Goal: Task Accomplishment & Management: Complete application form

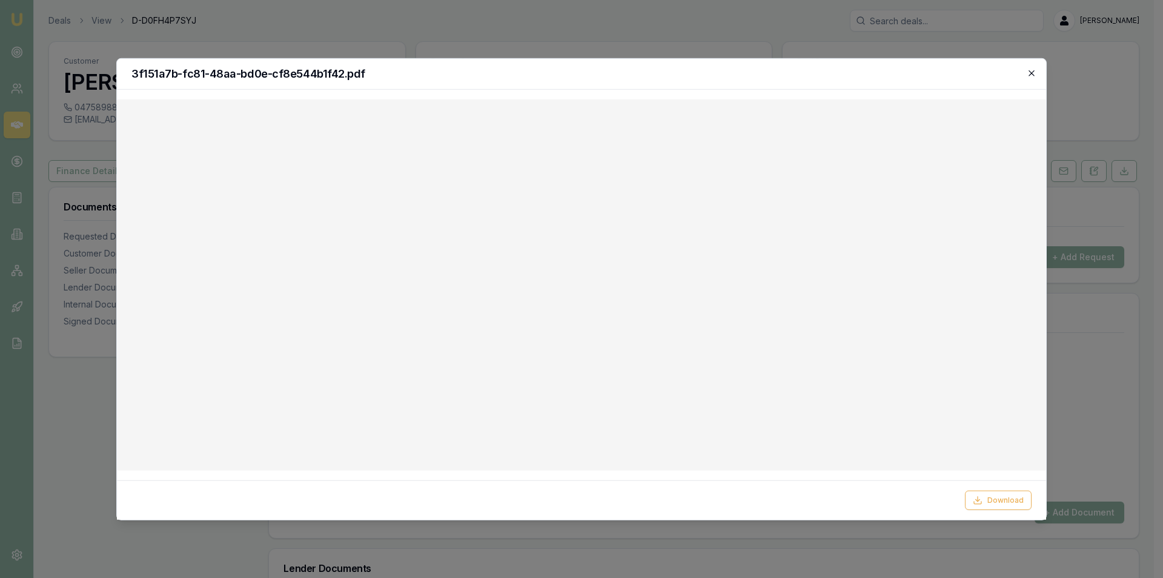
click at [1035, 75] on icon "button" at bounding box center [1032, 73] width 10 height 10
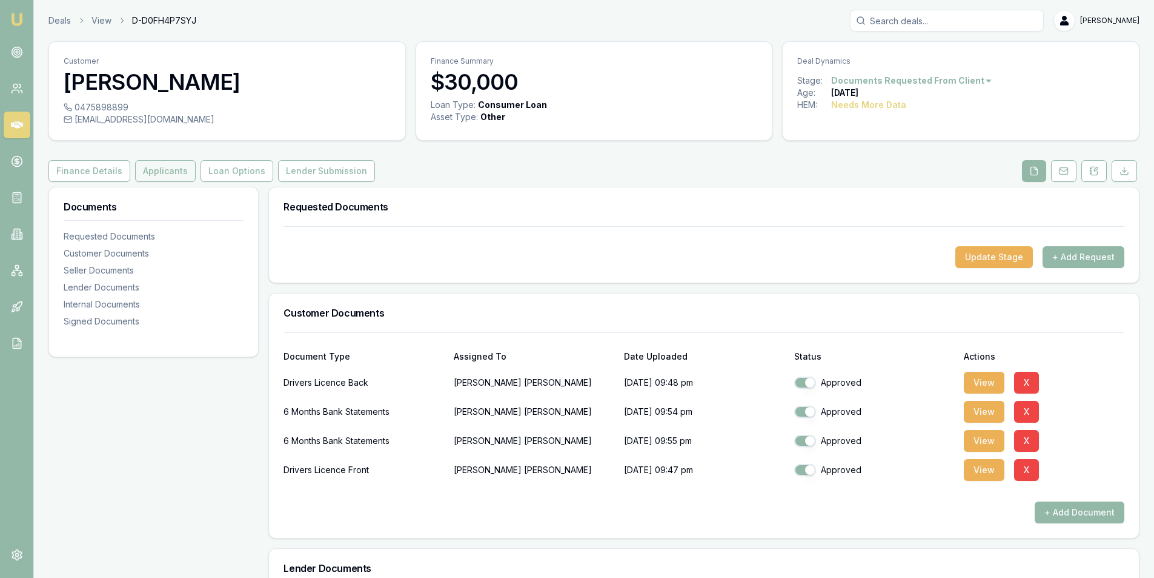
click at [148, 174] on button "Applicants" at bounding box center [165, 171] width 61 height 22
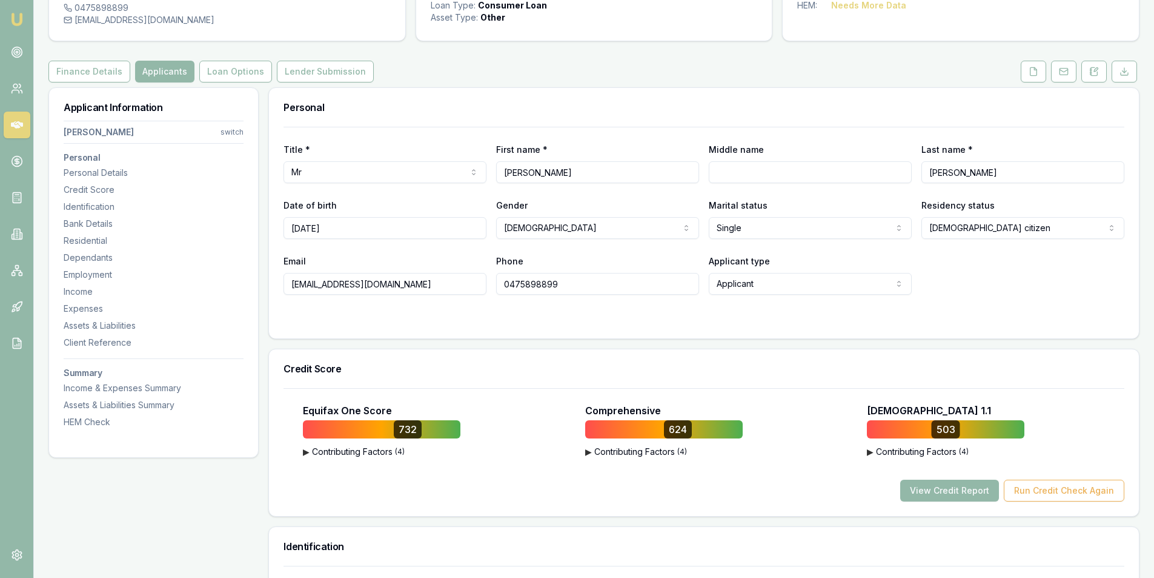
scroll to position [121, 0]
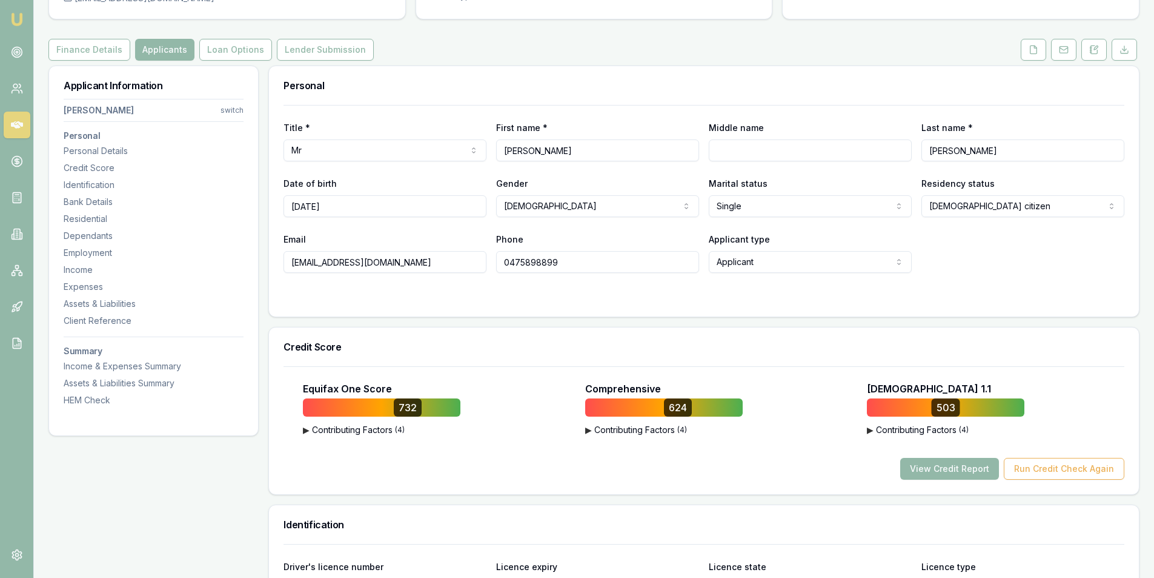
click at [533, 262] on input "0475898899" at bounding box center [597, 262] width 203 height 22
drag, startPoint x: 405, startPoint y: 263, endPoint x: 227, endPoint y: 263, distance: 178.2
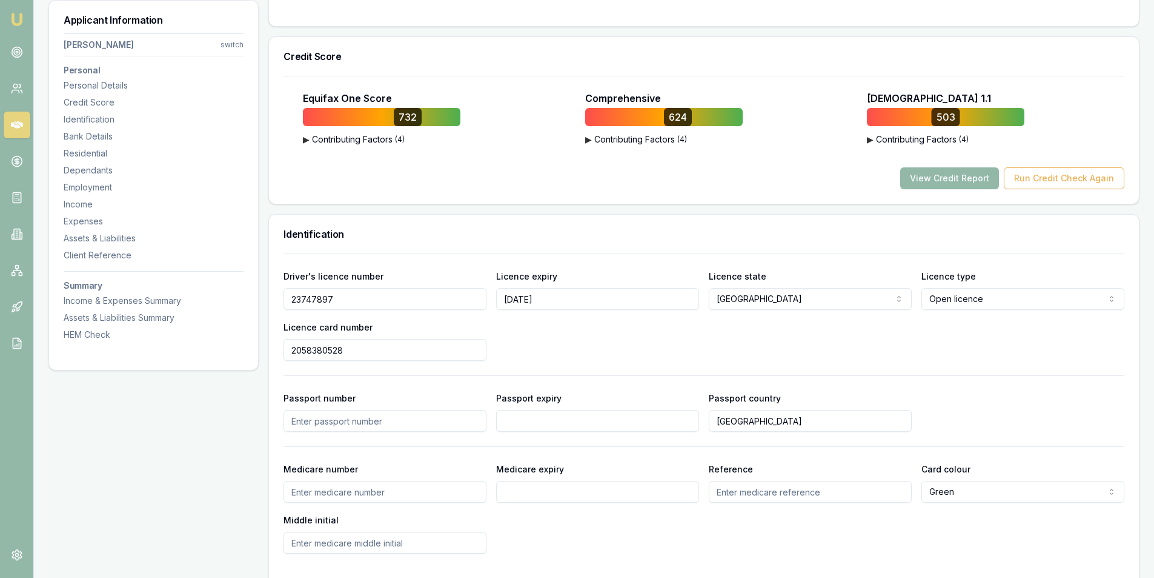
scroll to position [485, 0]
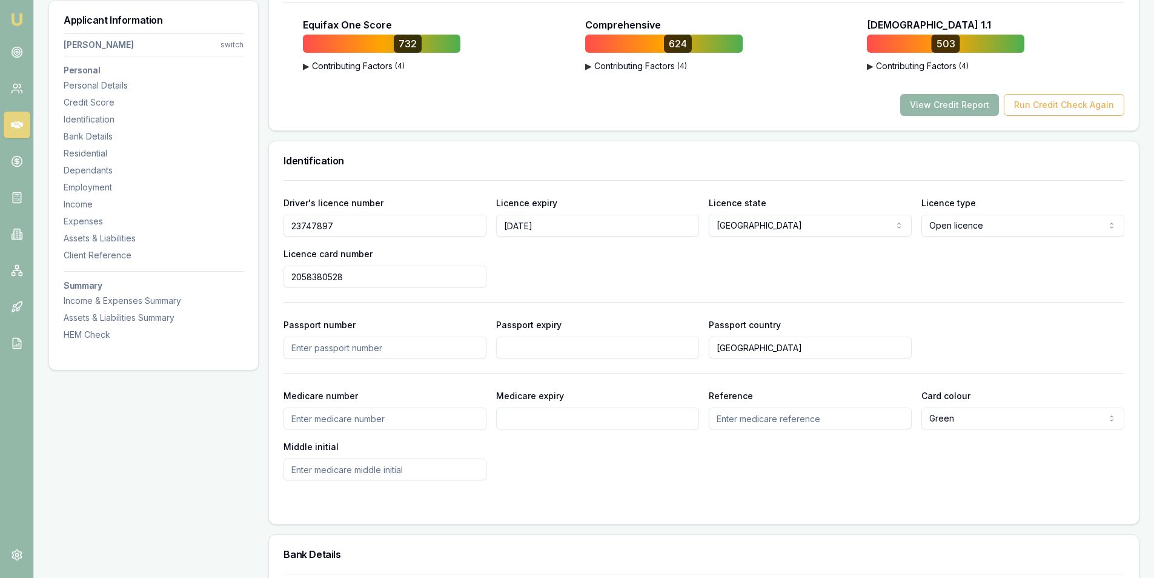
click at [308, 225] on input "23747897" at bounding box center [385, 226] width 203 height 22
click at [315, 278] on input "2058380528" at bounding box center [385, 276] width 203 height 22
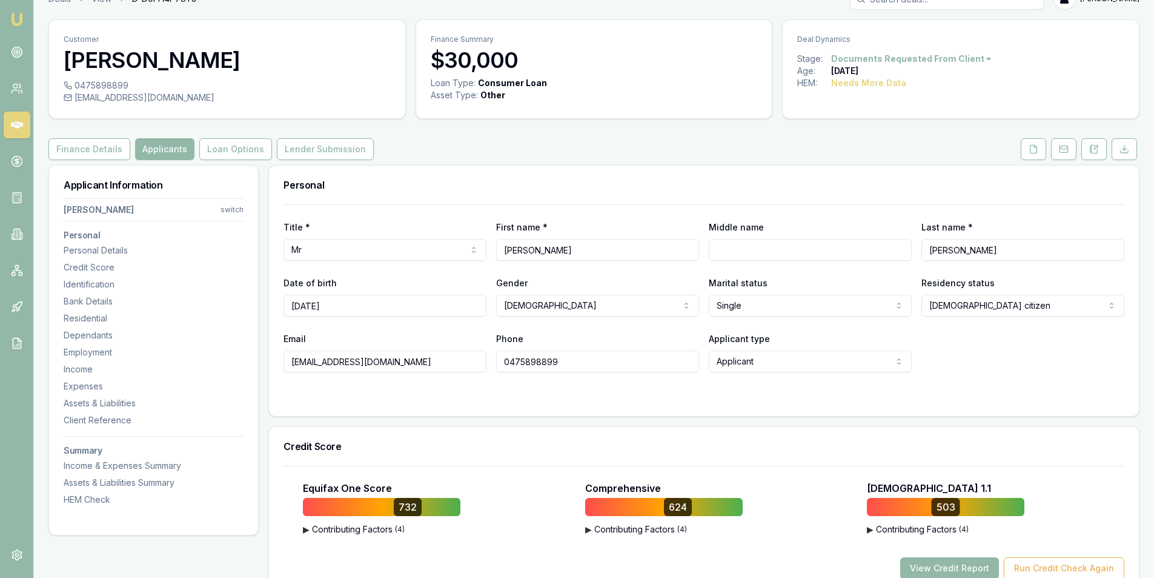
scroll to position [0, 0]
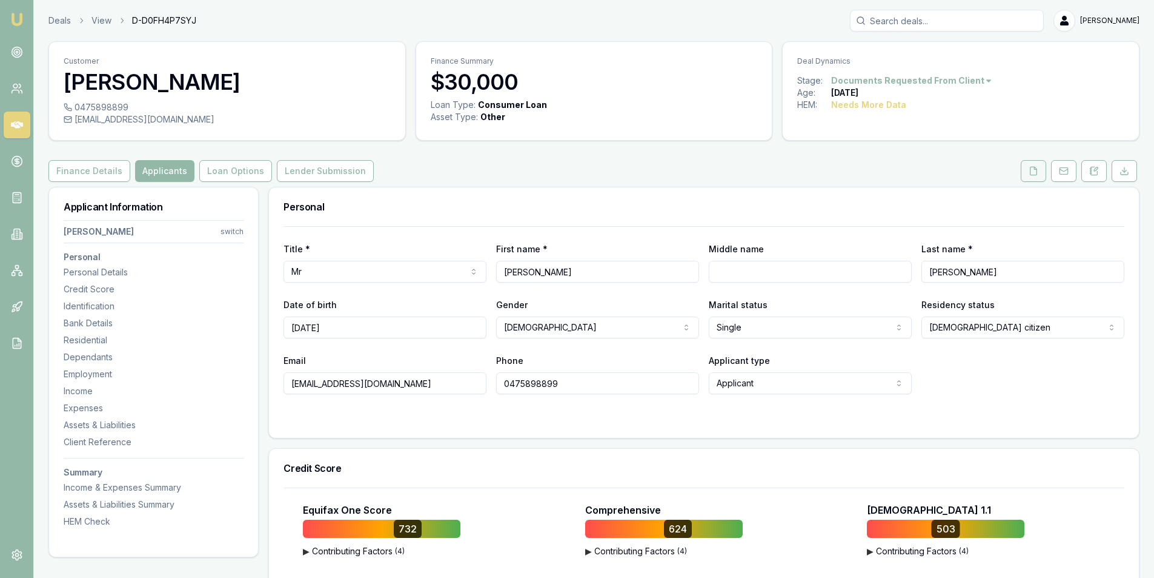
click at [1035, 176] on button at bounding box center [1033, 171] width 25 height 22
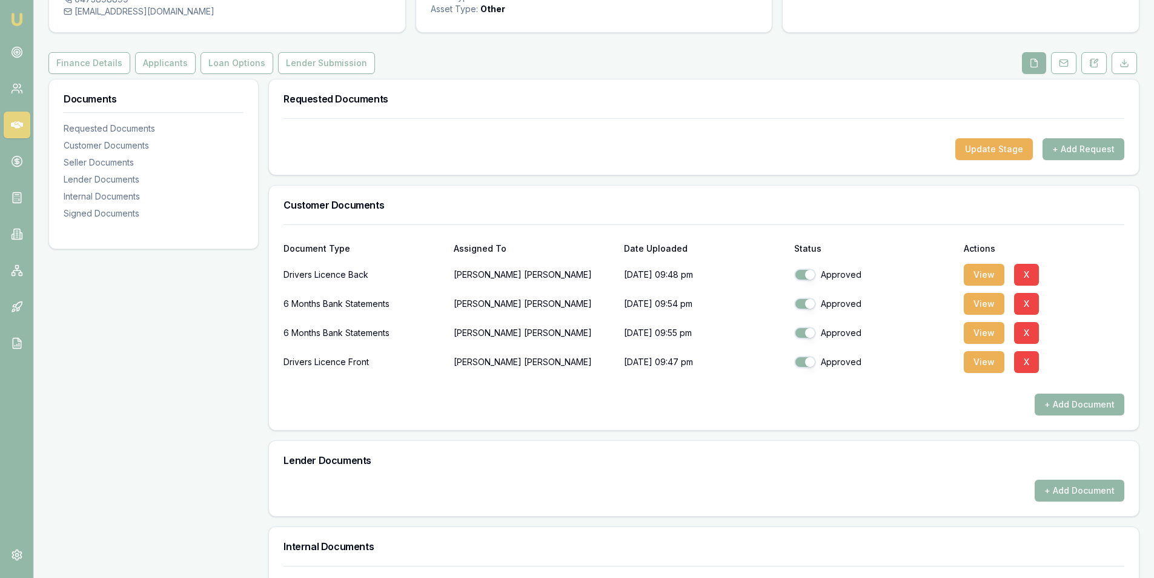
scroll to position [121, 0]
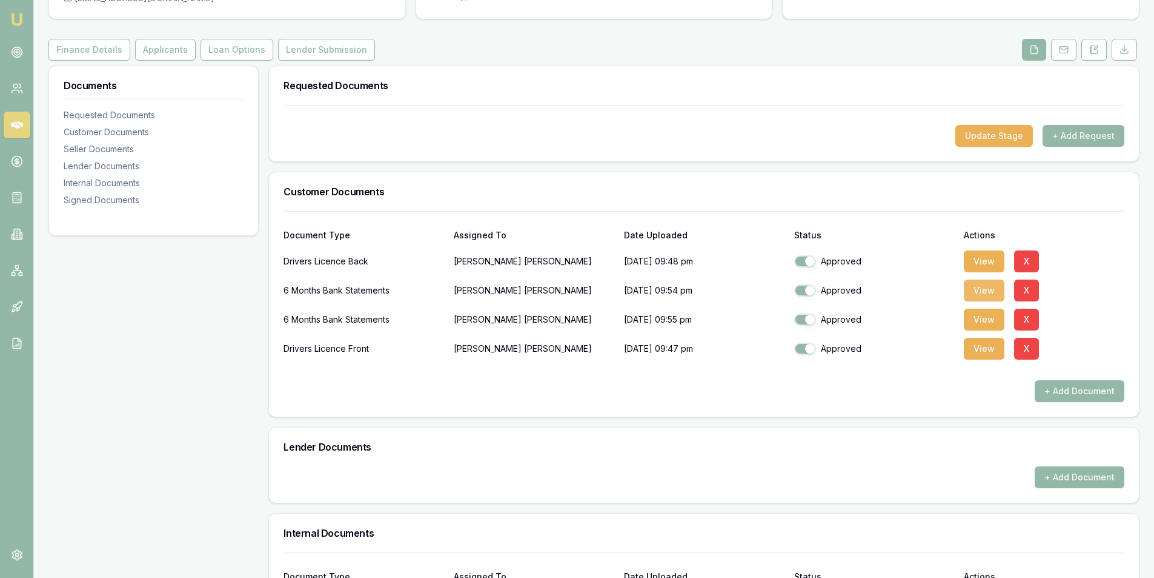
click at [995, 293] on button "View" at bounding box center [984, 290] width 41 height 22
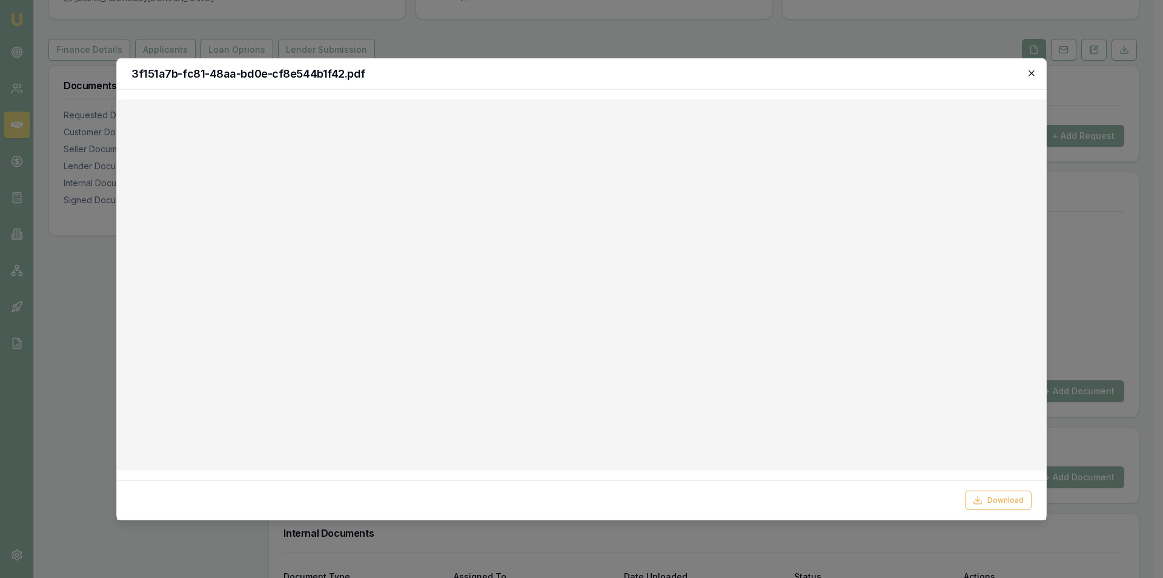
click at [1030, 75] on icon "button" at bounding box center [1032, 73] width 10 height 10
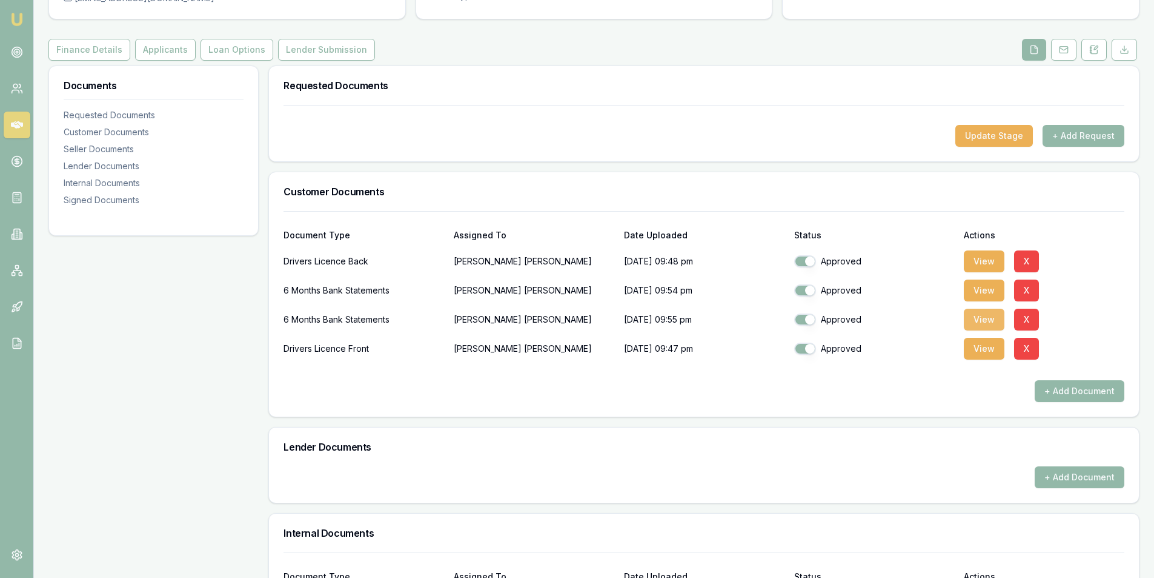
click at [987, 324] on button "View" at bounding box center [984, 319] width 41 height 22
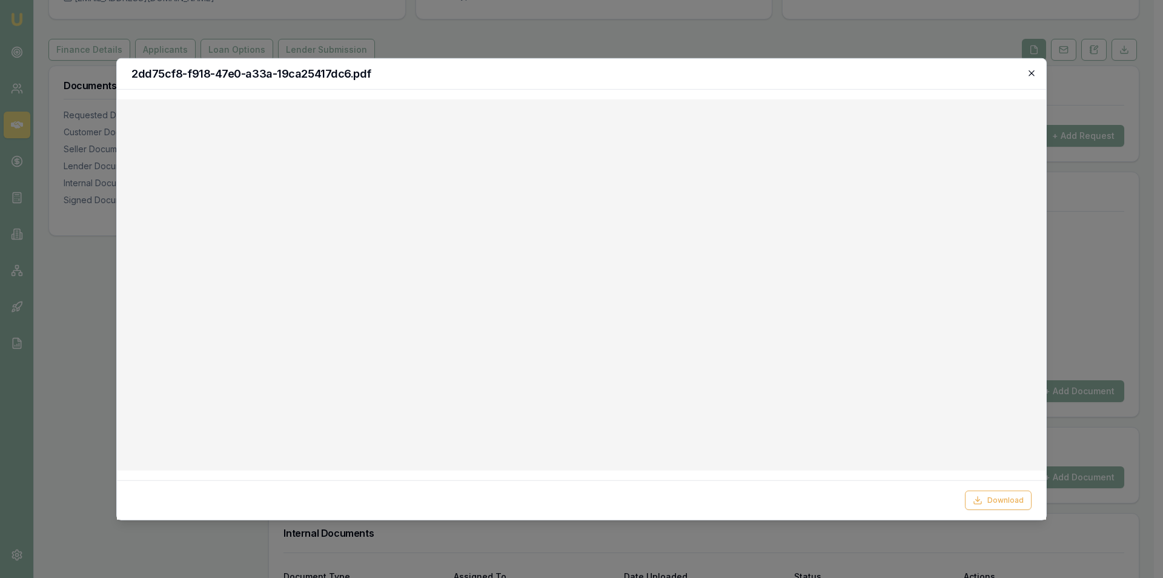
click at [1031, 73] on icon "button" at bounding box center [1031, 72] width 5 height 5
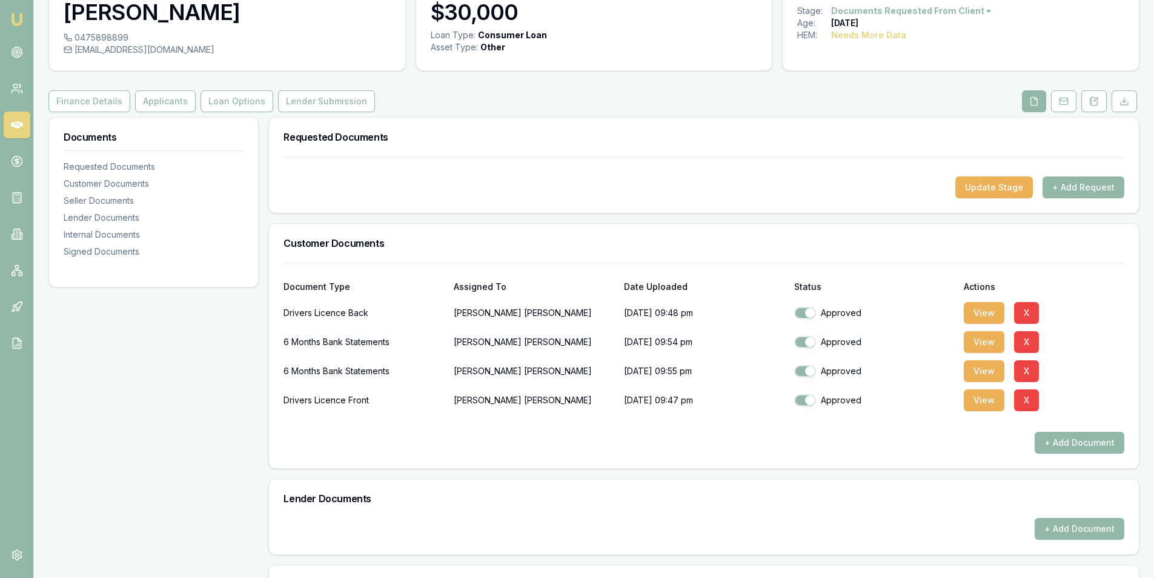
scroll to position [0, 0]
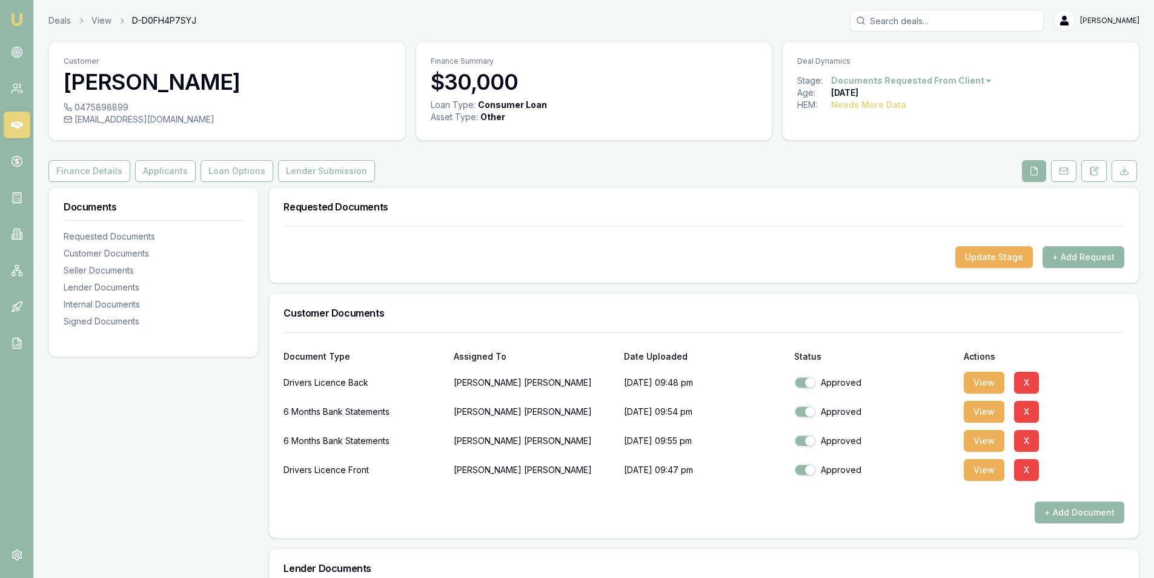
click at [1097, 260] on button "+ Add Request" at bounding box center [1084, 257] width 82 height 22
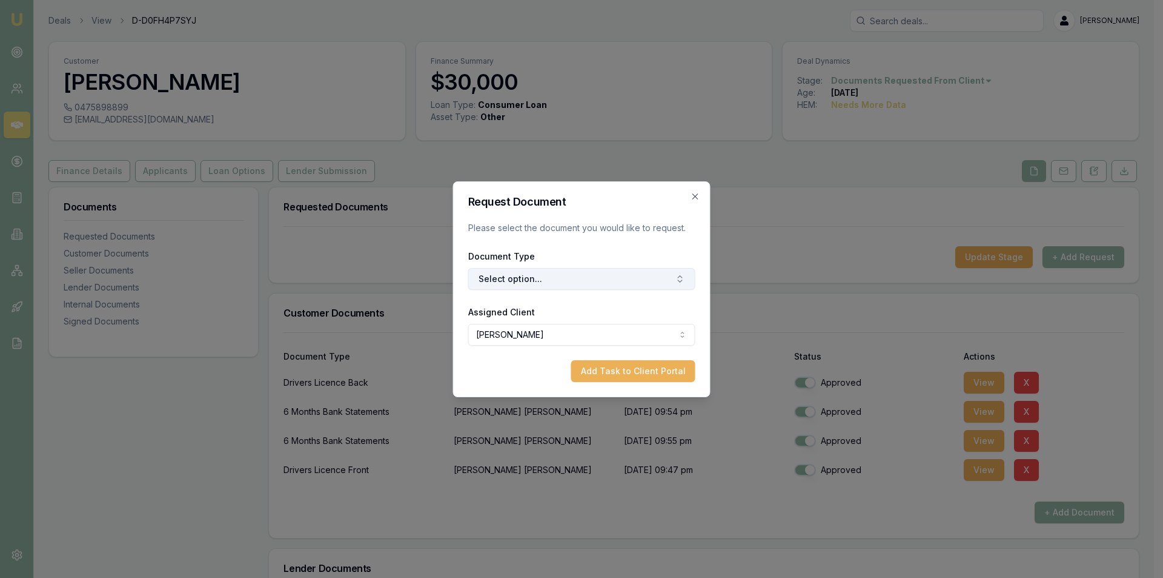
click at [555, 275] on button "Select option..." at bounding box center [581, 279] width 227 height 22
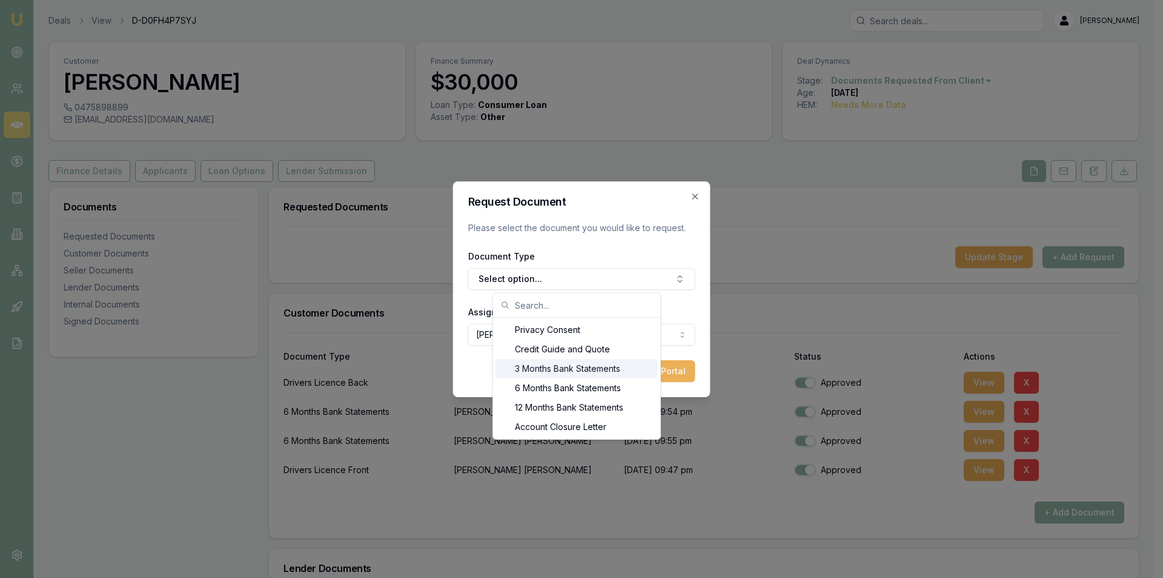
click at [545, 373] on div "3 Months Bank Statements" at bounding box center [577, 368] width 162 height 19
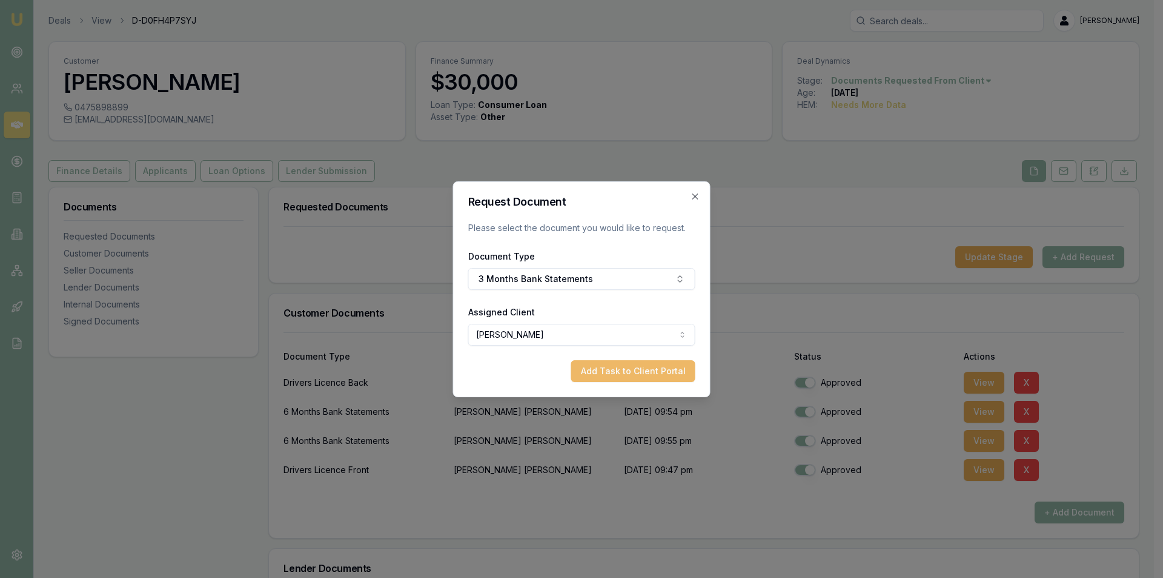
click at [597, 365] on button "Add Task to Client Portal" at bounding box center [633, 371] width 124 height 22
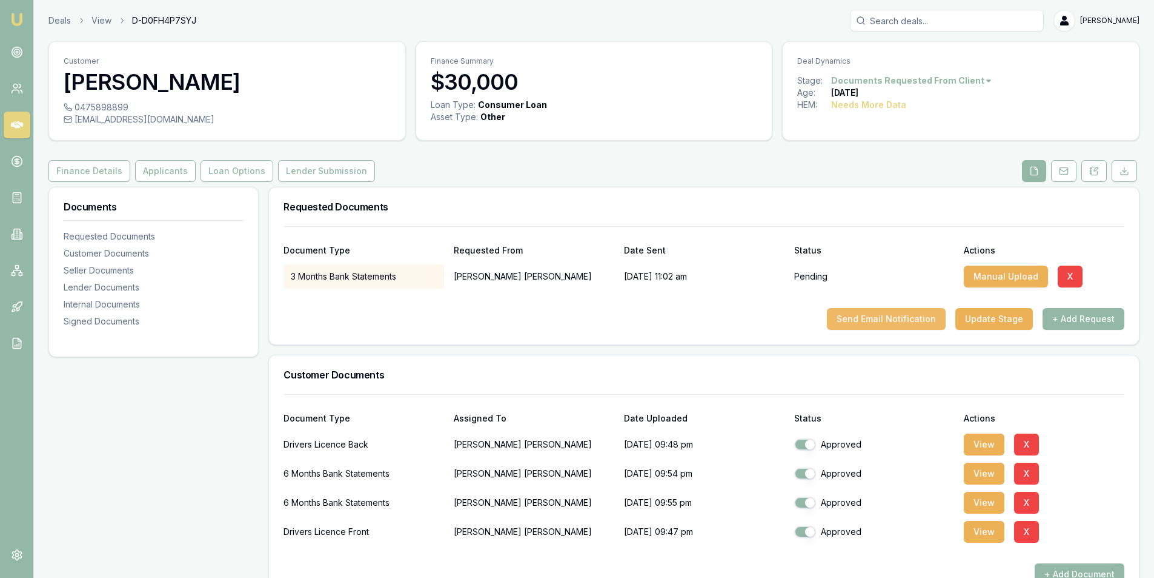
click at [859, 316] on button "Send Email Notification" at bounding box center [886, 319] width 119 height 22
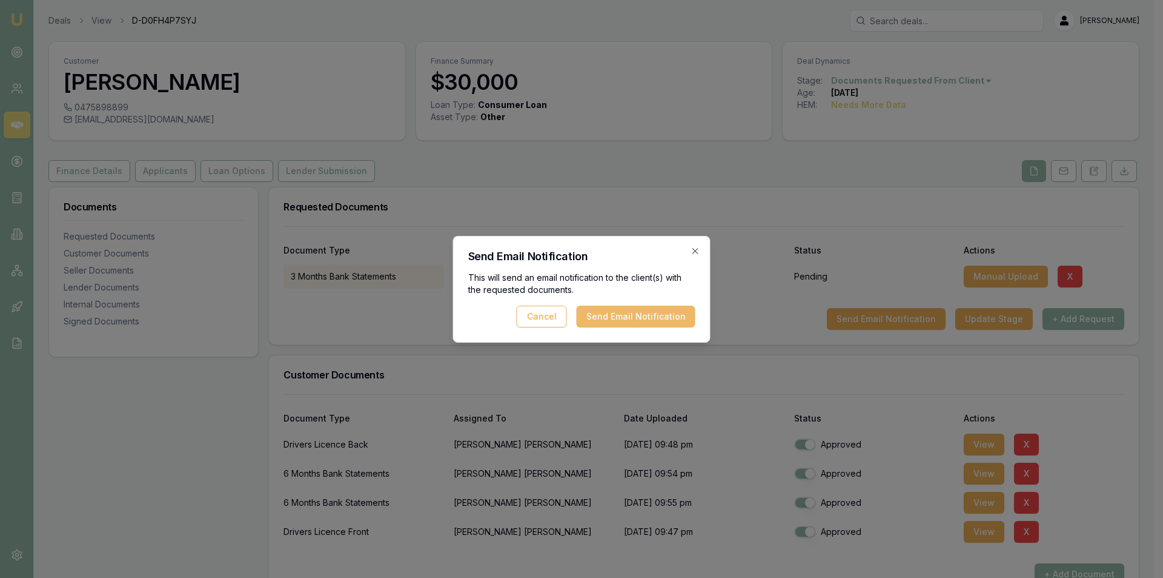
click at [609, 316] on button "Send Email Notification" at bounding box center [636, 316] width 119 height 22
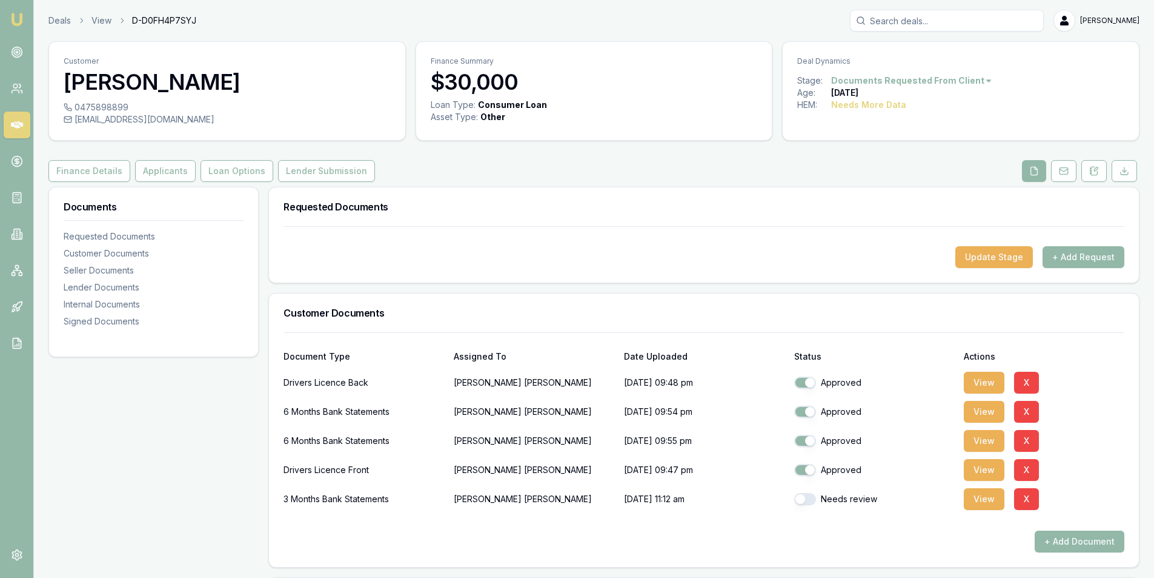
scroll to position [182, 0]
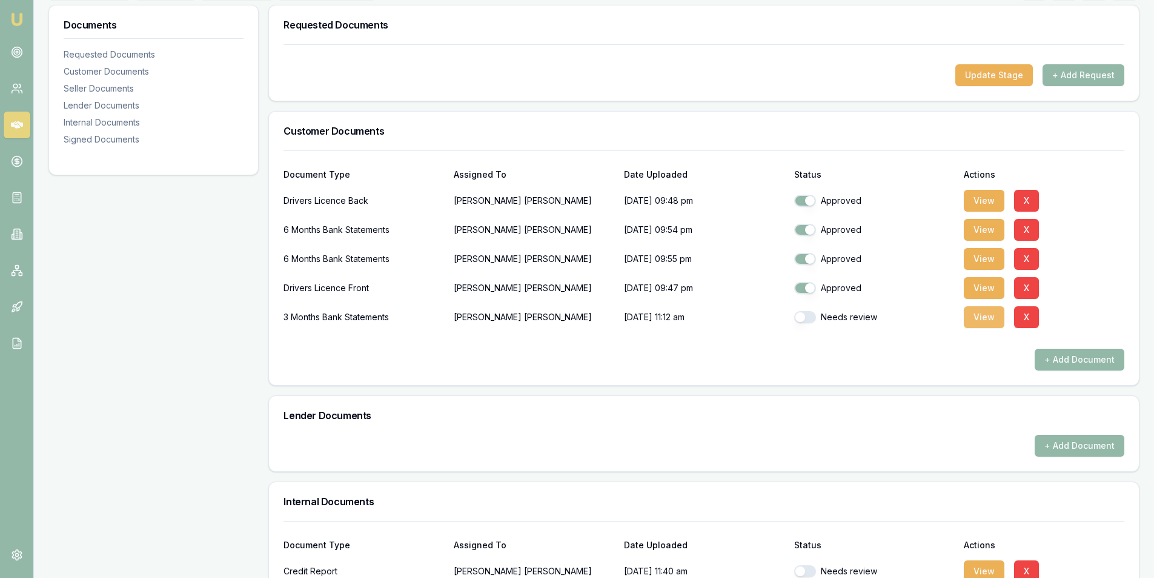
click at [976, 318] on button "View" at bounding box center [984, 317] width 41 height 22
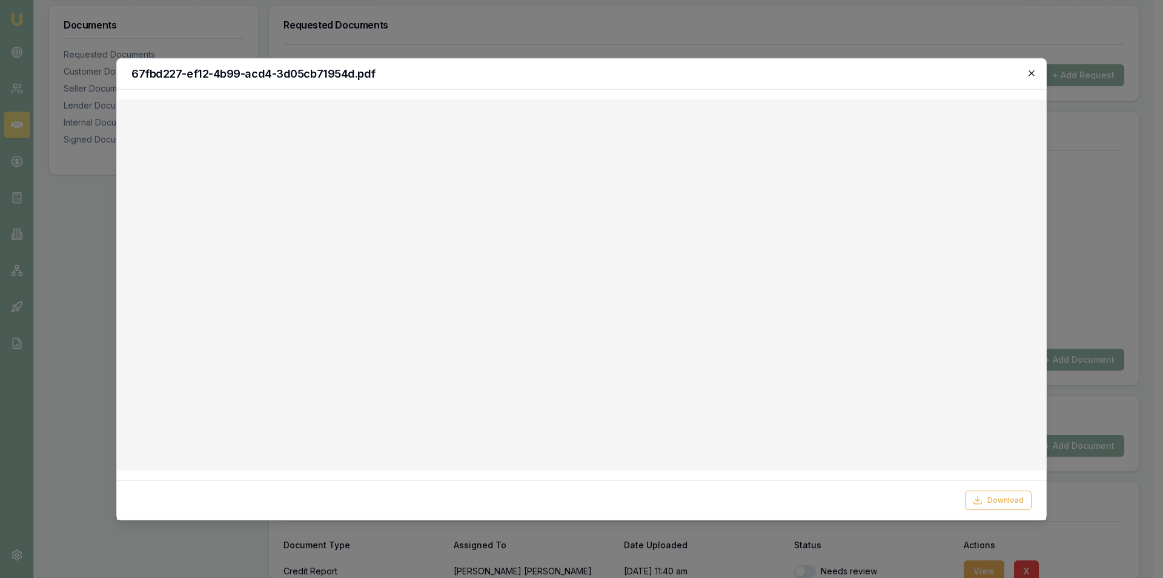
click at [1034, 73] on icon "button" at bounding box center [1032, 73] width 10 height 10
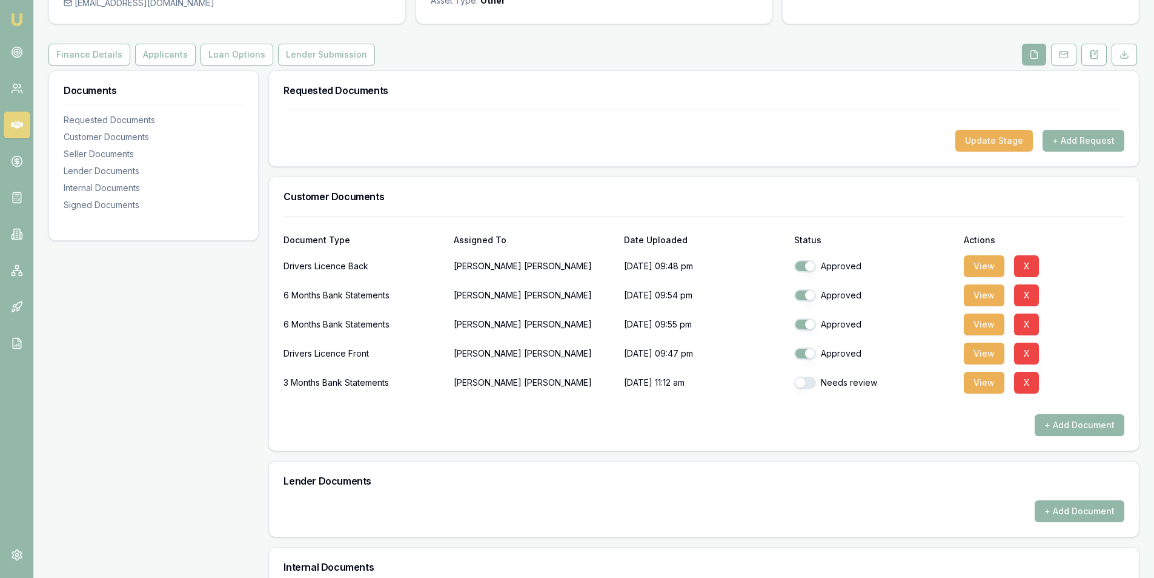
scroll to position [0, 0]
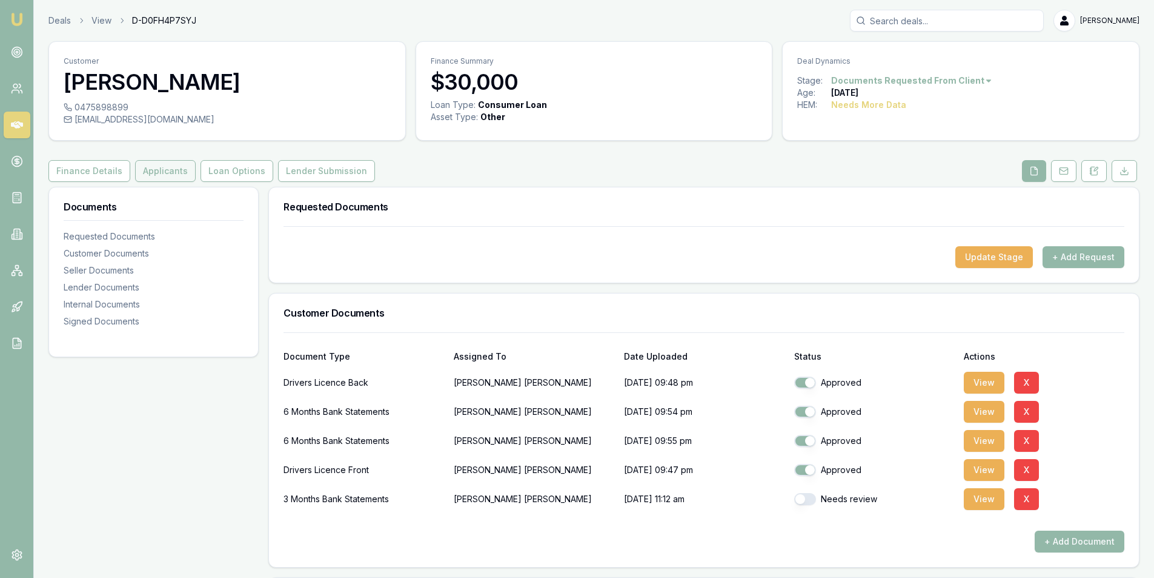
click at [166, 170] on button "Applicants" at bounding box center [165, 171] width 61 height 22
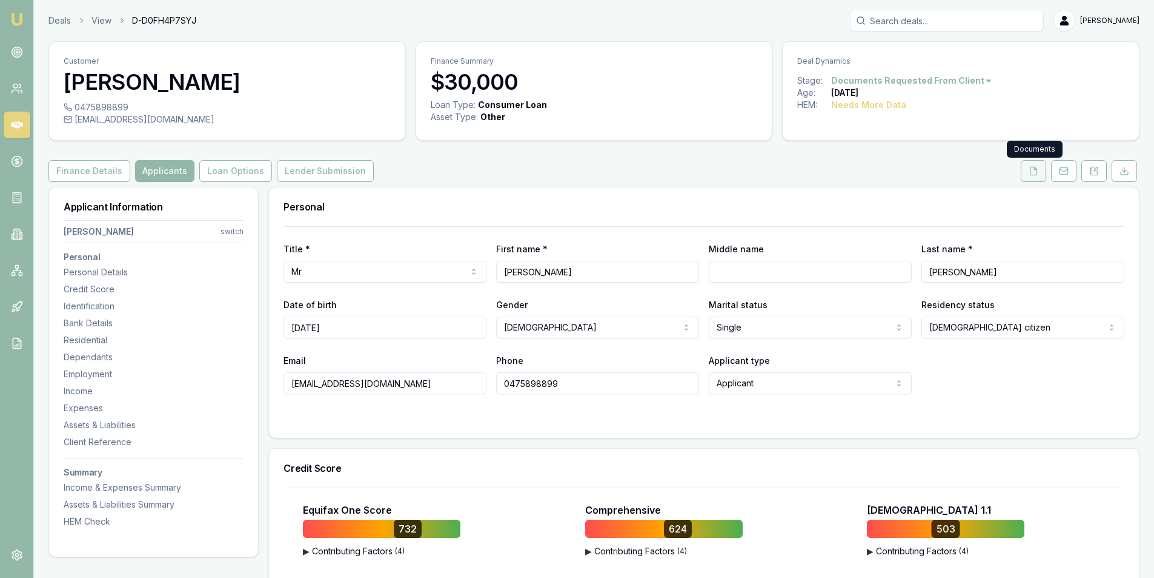
click at [1027, 175] on button at bounding box center [1033, 171] width 25 height 22
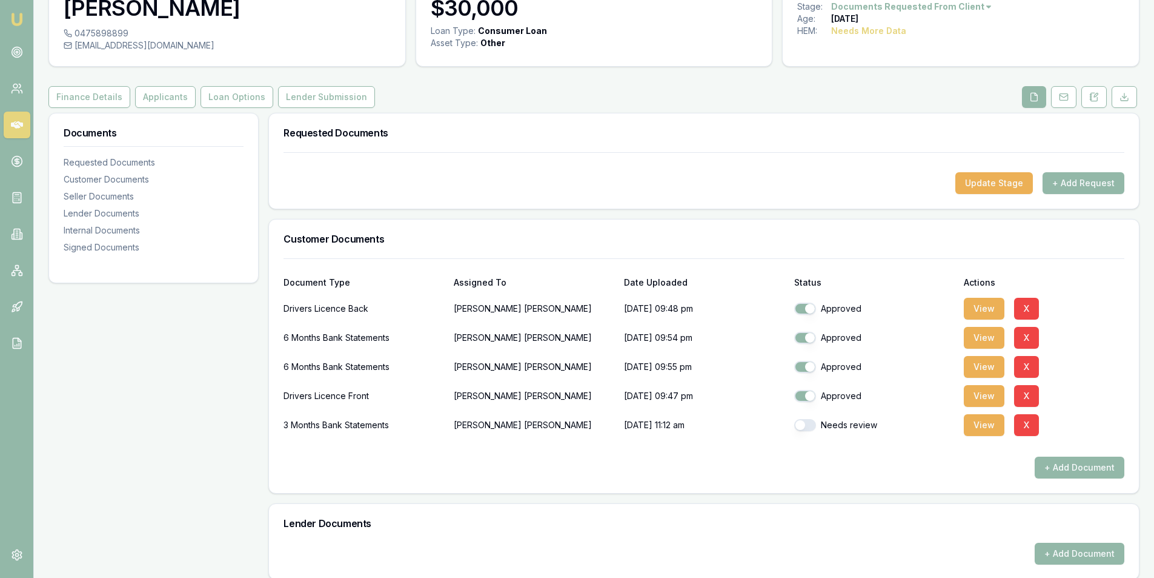
scroll to position [182, 0]
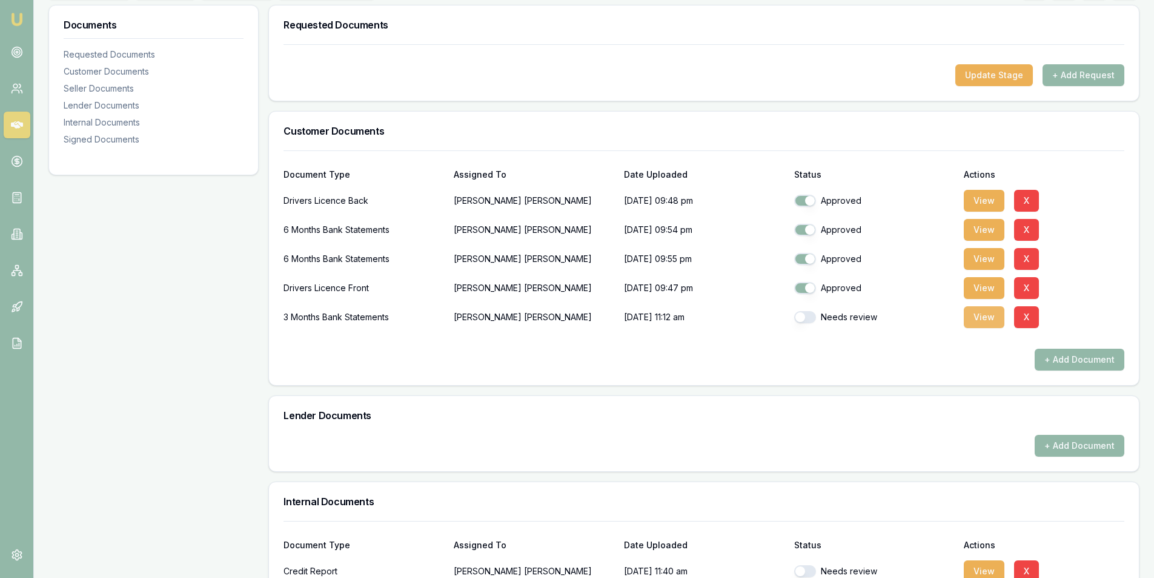
click at [988, 322] on button "View" at bounding box center [984, 317] width 41 height 22
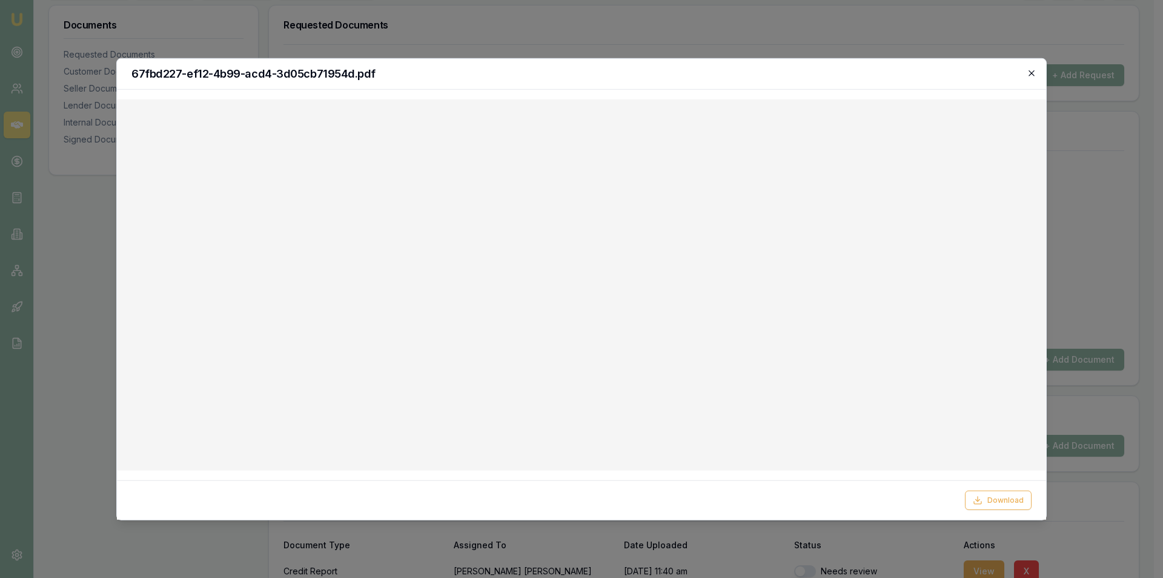
click at [1033, 71] on icon "button" at bounding box center [1032, 73] width 10 height 10
